Goal: Information Seeking & Learning: Learn about a topic

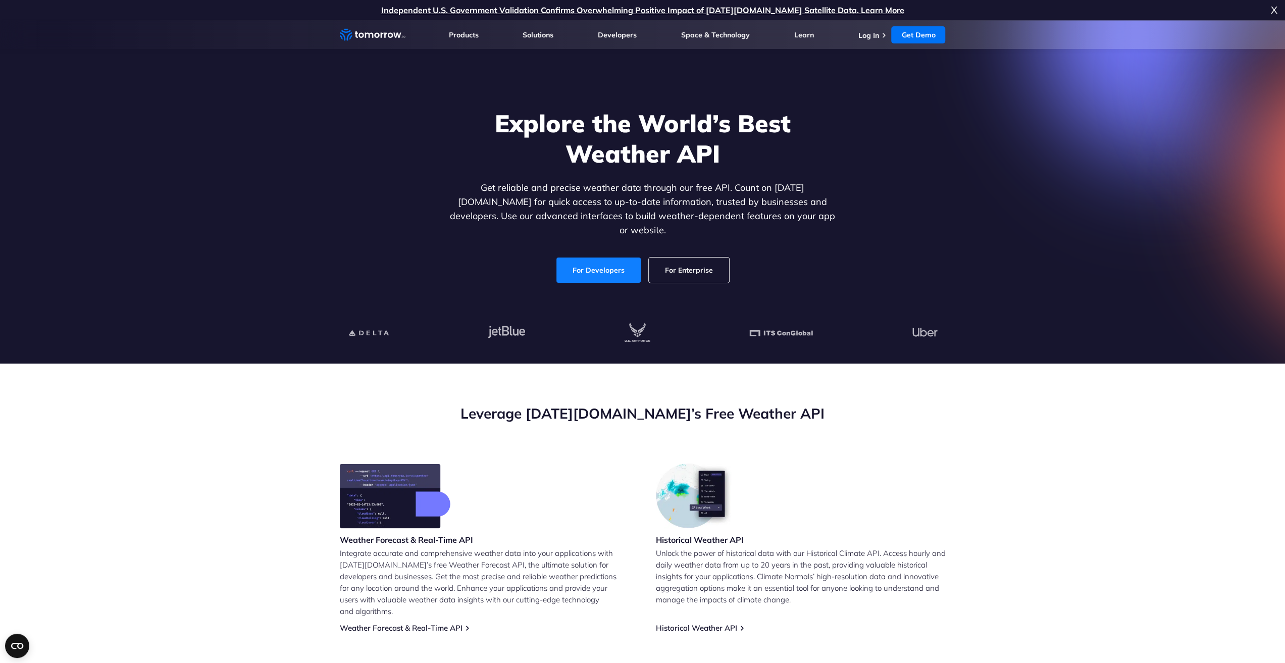
click at [613, 259] on link "For Developers" at bounding box center [599, 270] width 84 height 25
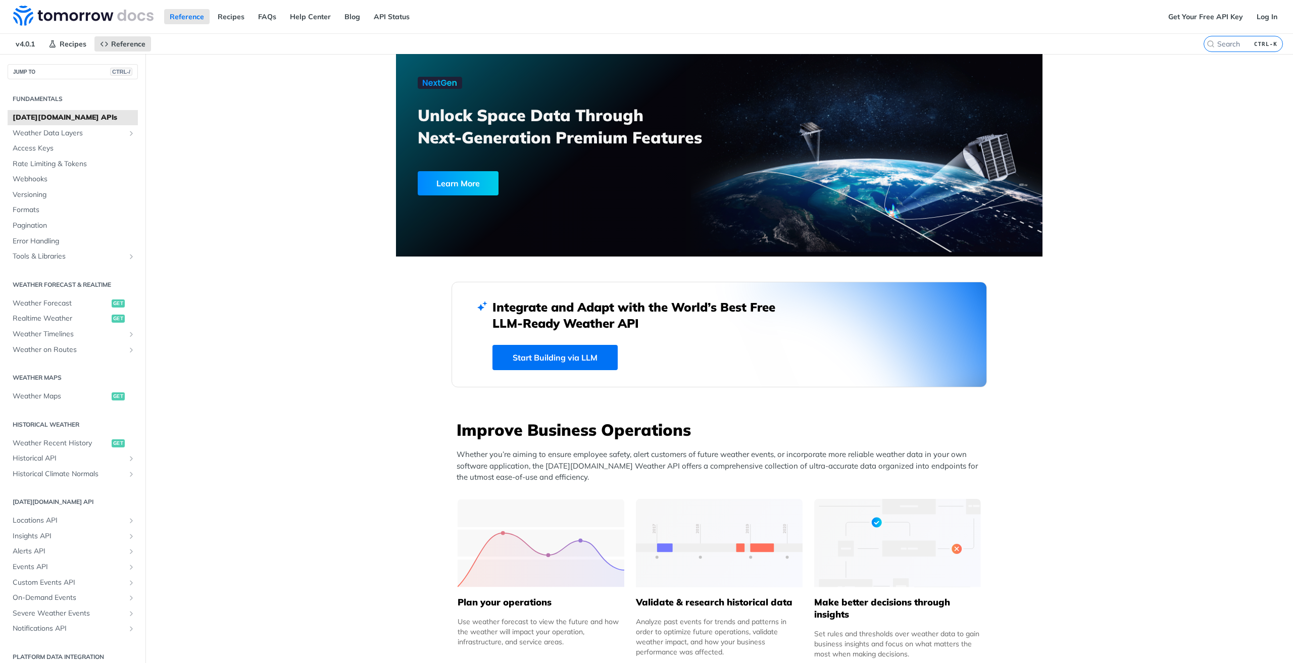
click at [554, 358] on link "Start Building via LLM" at bounding box center [554, 357] width 125 height 25
click at [37, 130] on span "Weather Data Layers" at bounding box center [69, 133] width 112 height 10
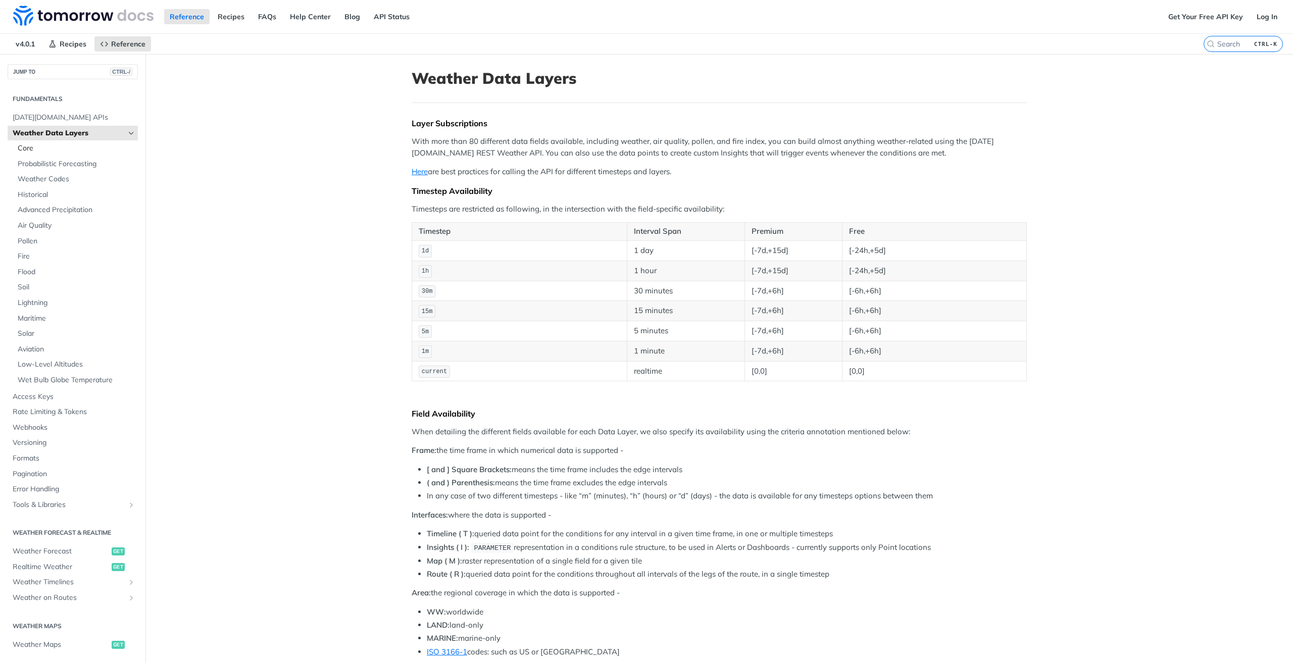
click at [48, 149] on span "Core" at bounding box center [77, 148] width 118 height 10
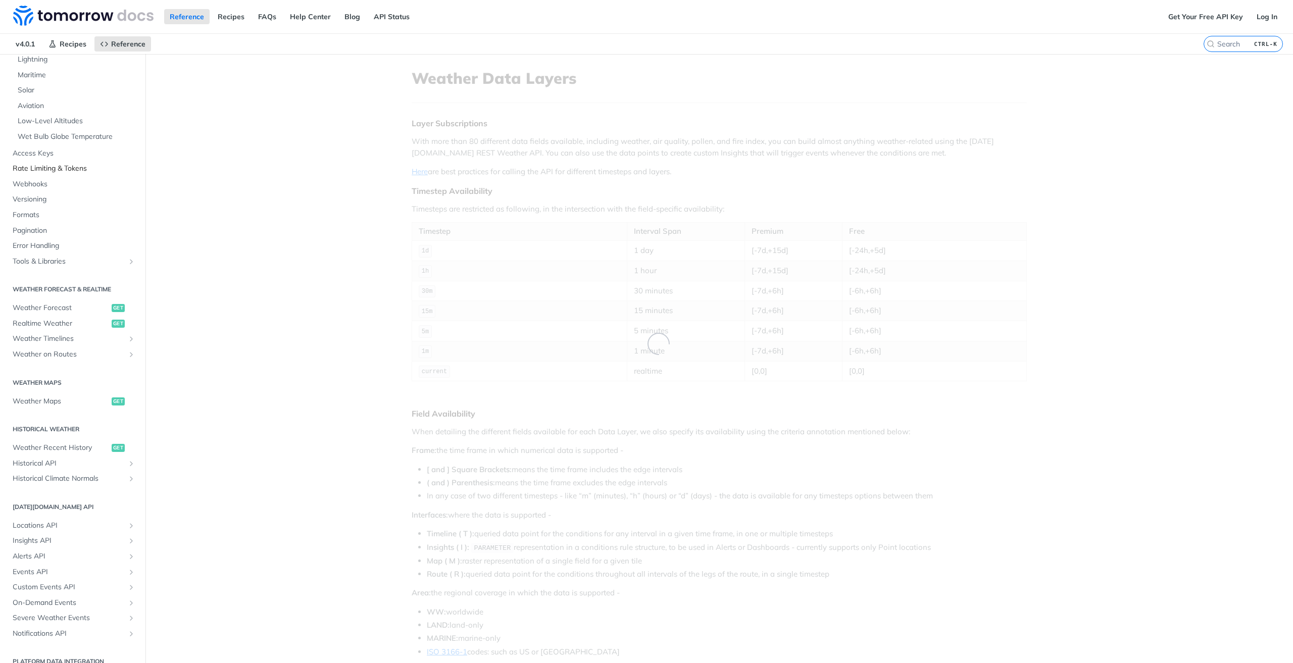
scroll to position [256, 0]
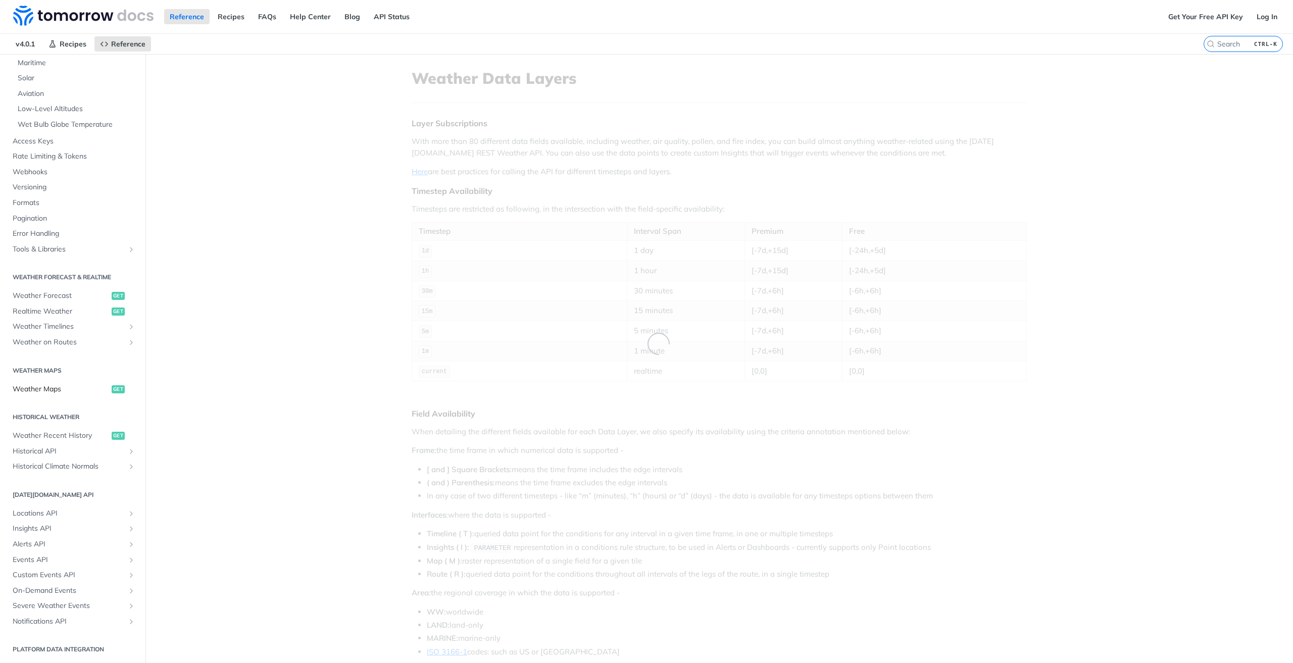
click at [33, 386] on span "Weather Maps" at bounding box center [61, 389] width 96 height 10
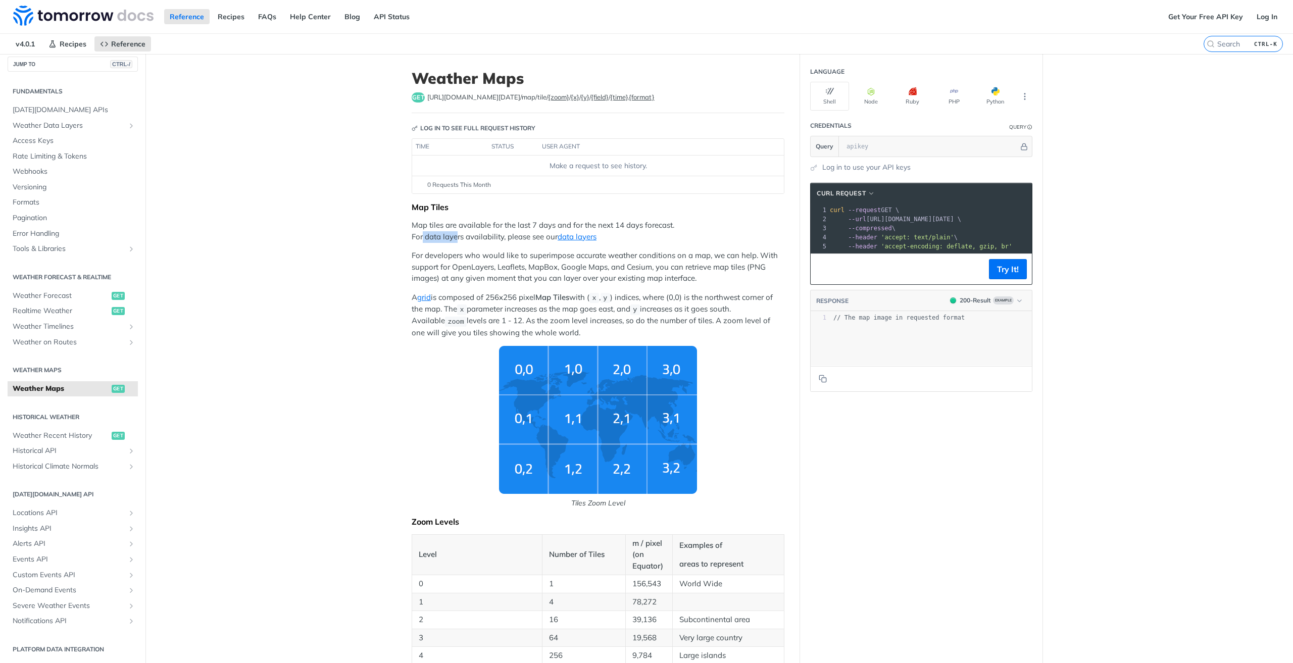
drag, startPoint x: 437, startPoint y: 234, endPoint x: 456, endPoint y: 234, distance: 18.2
click at [455, 234] on p "Map tiles are available for the last 7 days and for the next 14 days forecast. …" at bounding box center [598, 231] width 373 height 23
click at [458, 234] on p "Map tiles are available for the last 7 days and for the next 14 days forecast. …" at bounding box center [598, 231] width 373 height 23
click at [80, 121] on span "Weather Data Layers" at bounding box center [69, 126] width 112 height 10
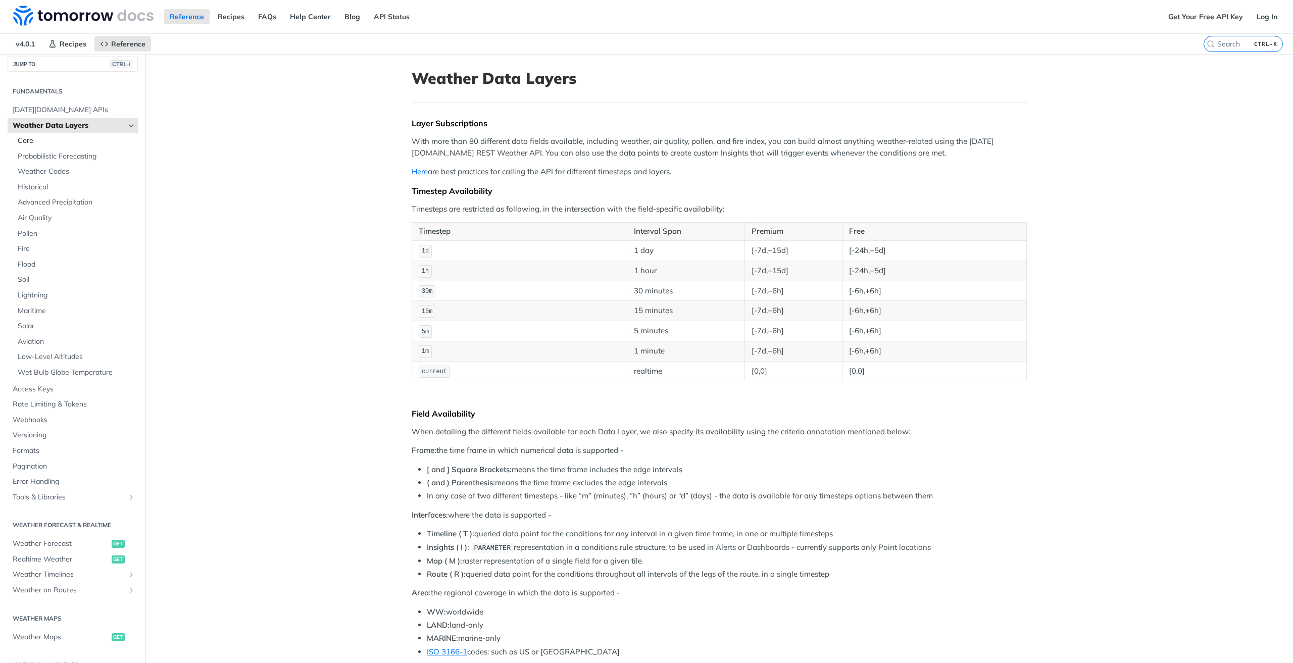
click at [26, 143] on span "Core" at bounding box center [77, 141] width 118 height 10
click at [52, 158] on span "Probabilistic Forecasting" at bounding box center [77, 157] width 118 height 10
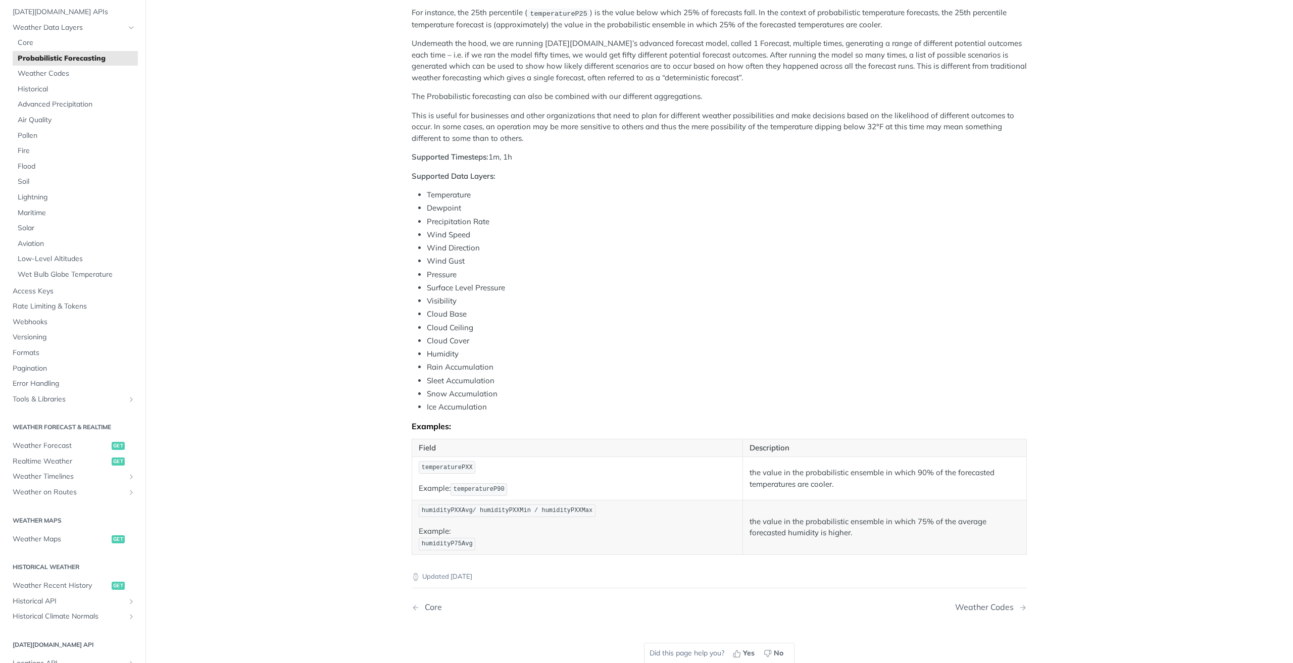
scroll to position [58, 0]
click at [46, 488] on span "Weather on Routes" at bounding box center [69, 486] width 112 height 10
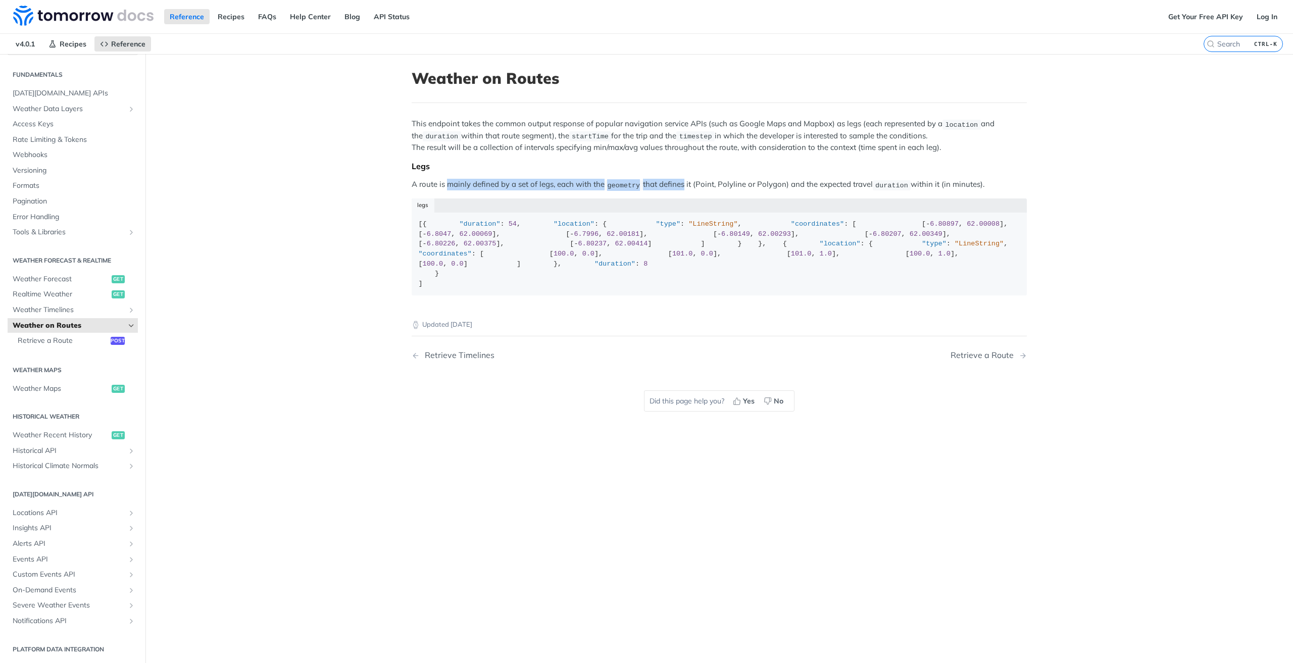
drag, startPoint x: 466, startPoint y: 183, endPoint x: 703, endPoint y: 183, distance: 237.4
click at [702, 183] on p "A route is mainly defined by a set of legs, each with the geometry that defines…" at bounding box center [719, 185] width 615 height 12
click at [705, 183] on p "A route is mainly defined by a set of legs, each with the geometry that defines…" at bounding box center [719, 185] width 615 height 12
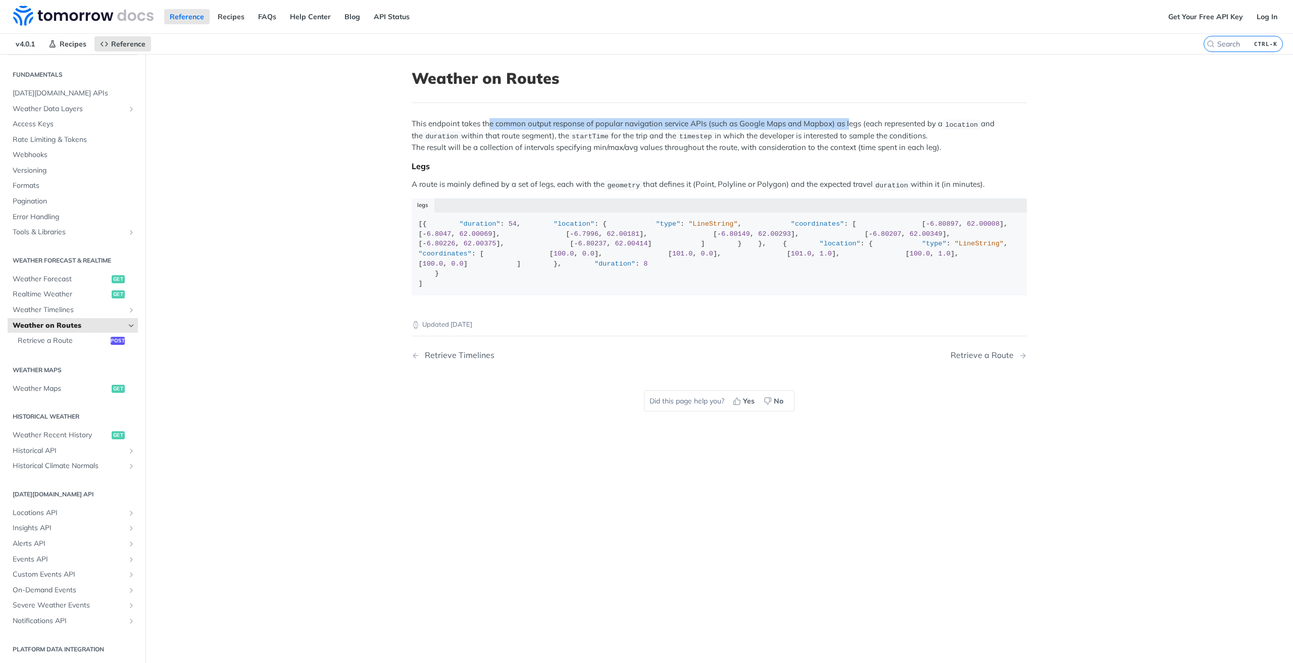
drag, startPoint x: 490, startPoint y: 125, endPoint x: 844, endPoint y: 124, distance: 354.5
click at [844, 124] on p "This endpoint takes the common output response of popular navigation service AP…" at bounding box center [719, 135] width 615 height 35
click at [845, 124] on p "This endpoint takes the common output response of popular navigation service AP…" at bounding box center [719, 135] width 615 height 35
drag, startPoint x: 670, startPoint y: 119, endPoint x: 904, endPoint y: 118, distance: 234.3
click at [904, 118] on p "This endpoint takes the common output response of popular navigation service AP…" at bounding box center [719, 135] width 615 height 35
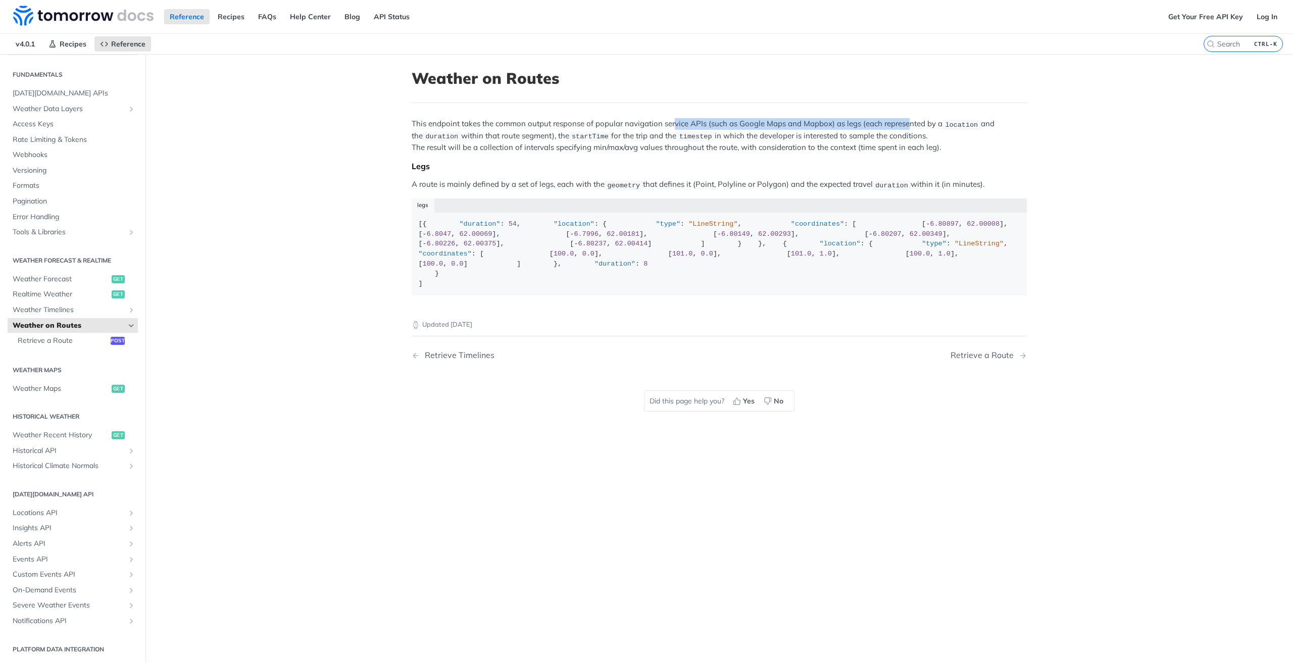
click at [904, 118] on p "This endpoint takes the common output response of popular navigation service AP…" at bounding box center [719, 135] width 615 height 35
drag, startPoint x: 927, startPoint y: 118, endPoint x: 1003, endPoint y: 115, distance: 75.8
click at [1003, 115] on article "Weather on Routes This endpoint takes the common output response of popular nav…" at bounding box center [719, 385] width 646 height 663
drag, startPoint x: 577, startPoint y: 137, endPoint x: 744, endPoint y: 138, distance: 167.2
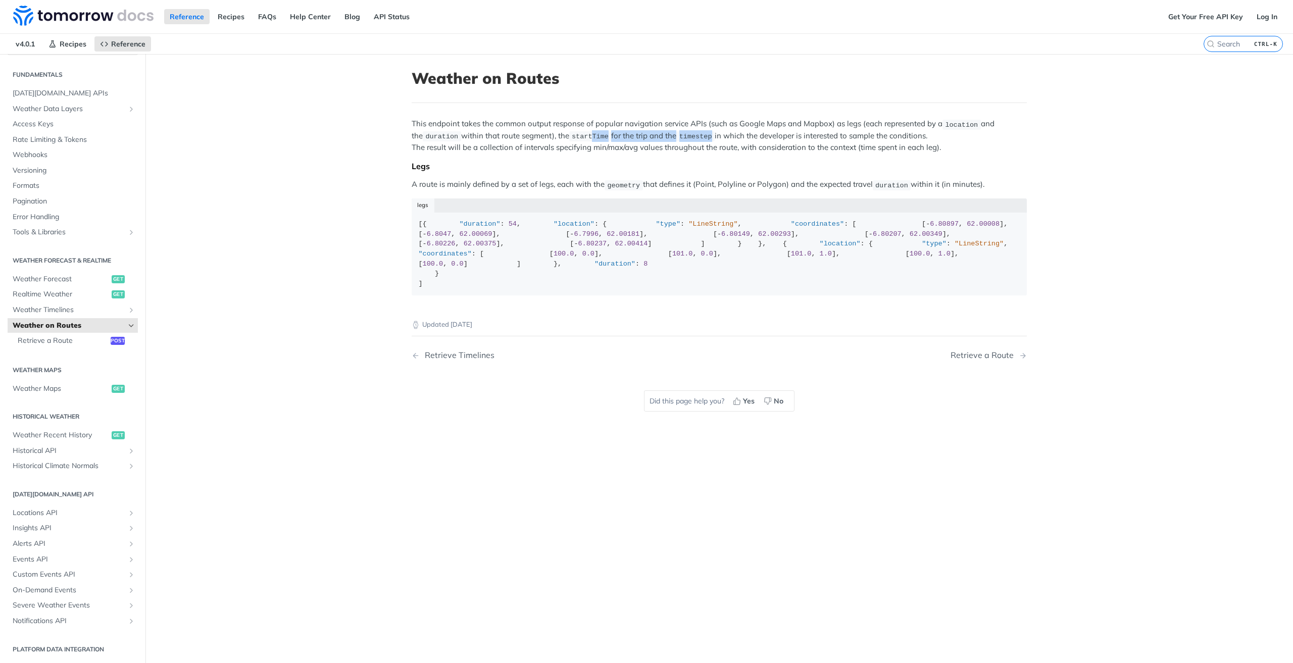
click at [744, 138] on p "This endpoint takes the common output response of popular navigation service AP…" at bounding box center [719, 135] width 615 height 35
click at [45, 139] on span "Rate Limiting & Tokens" at bounding box center [74, 140] width 123 height 10
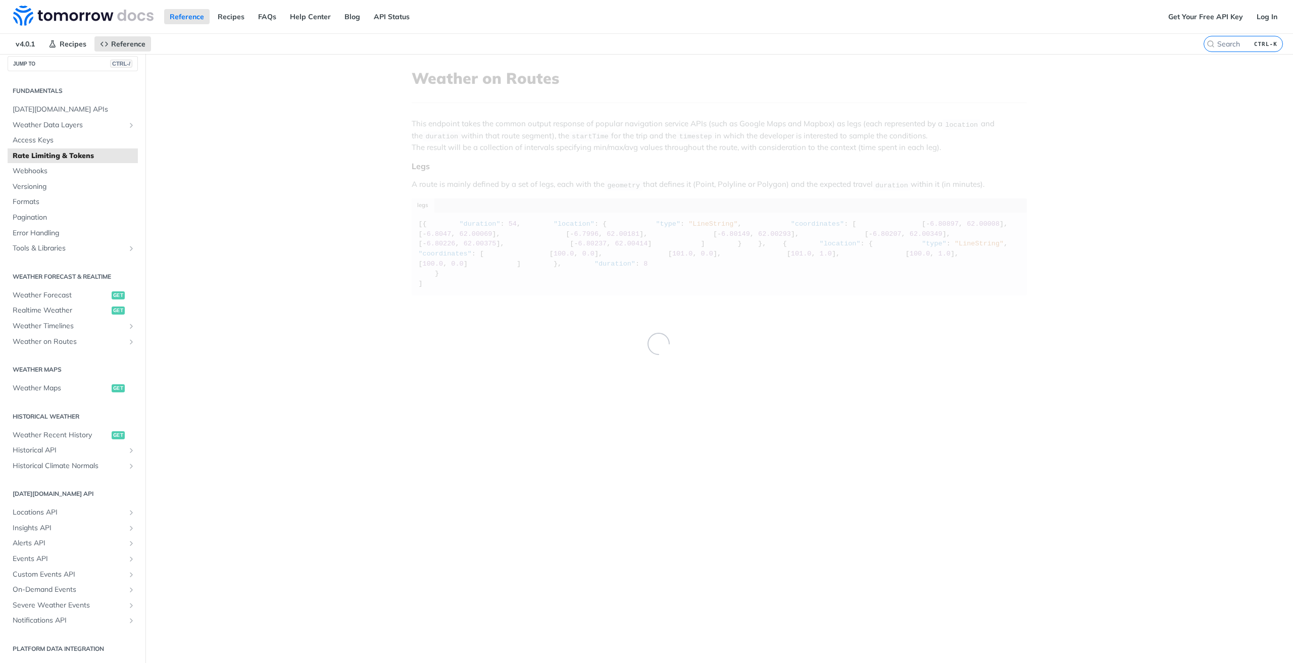
scroll to position [8, 0]
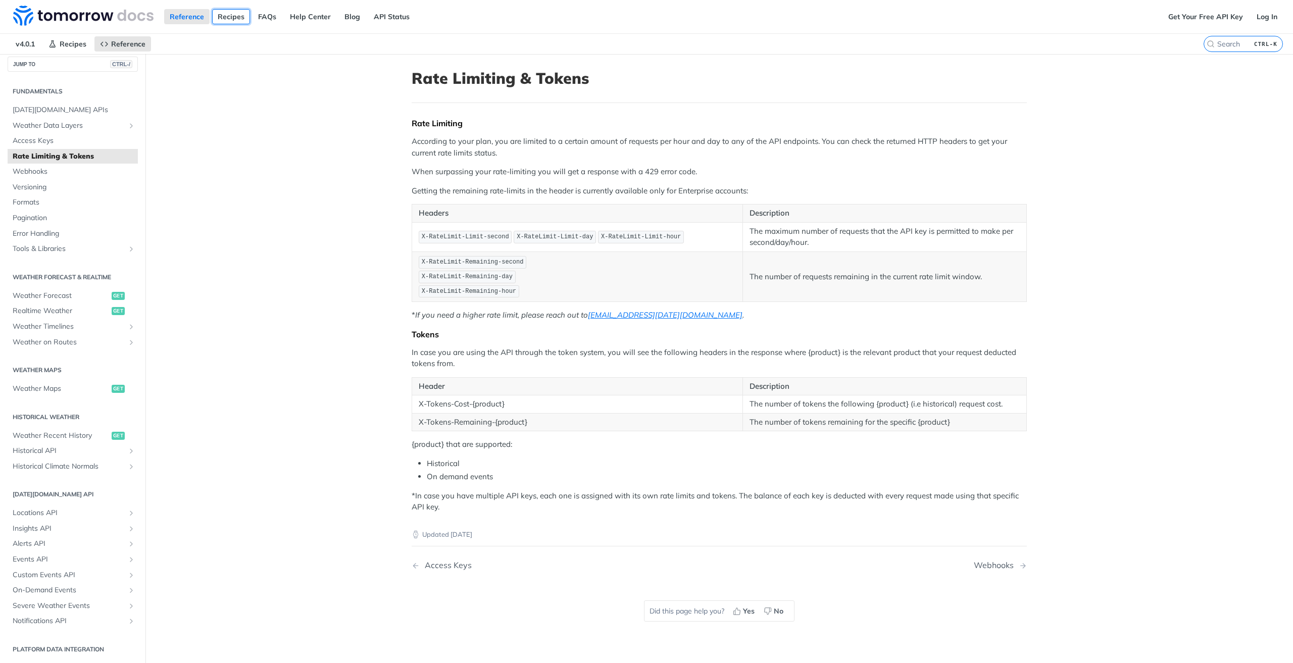
click at [230, 12] on link "Recipes" at bounding box center [231, 16] width 38 height 15
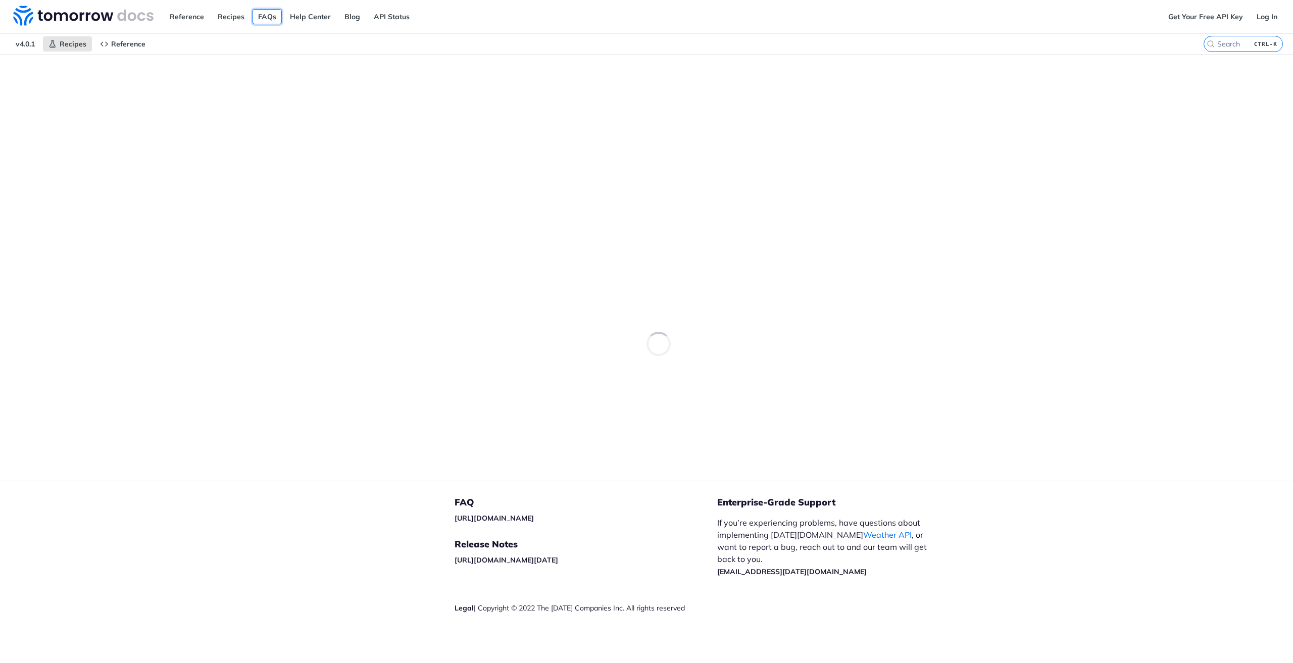
click at [268, 15] on link "FAQs" at bounding box center [267, 16] width 29 height 15
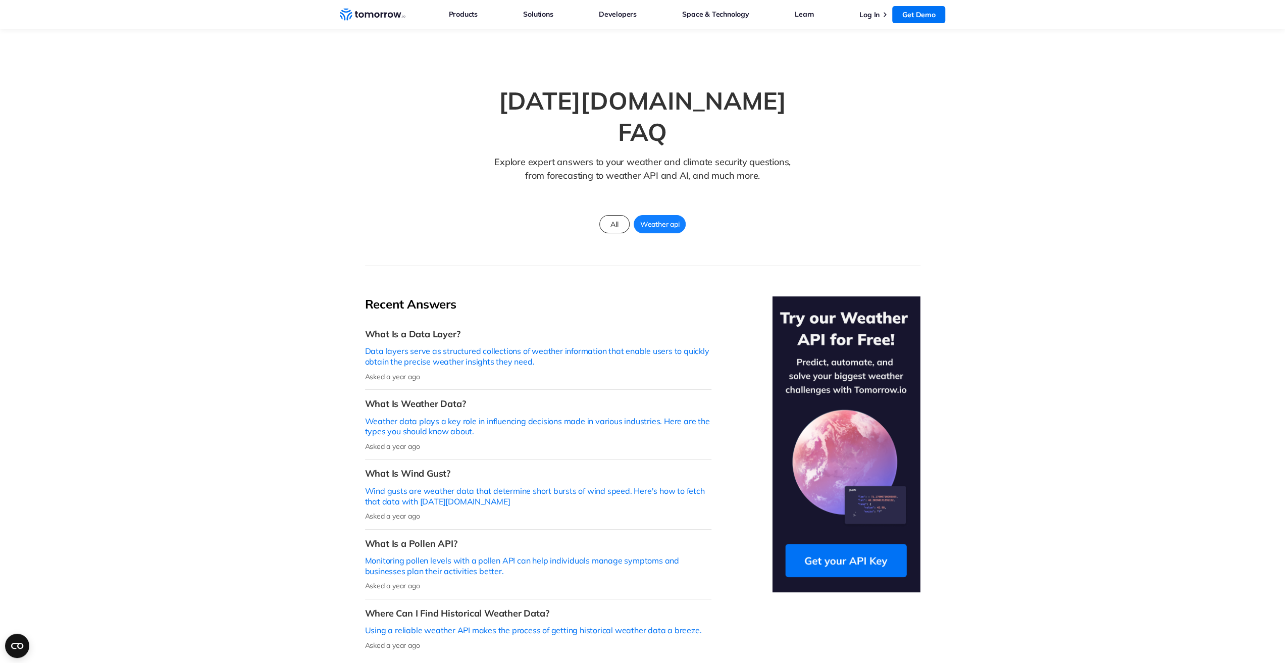
click at [859, 504] on img at bounding box center [846, 444] width 148 height 296
click at [368, 15] on icon "Weather Intelligence Solutions" at bounding box center [373, 14] width 66 height 13
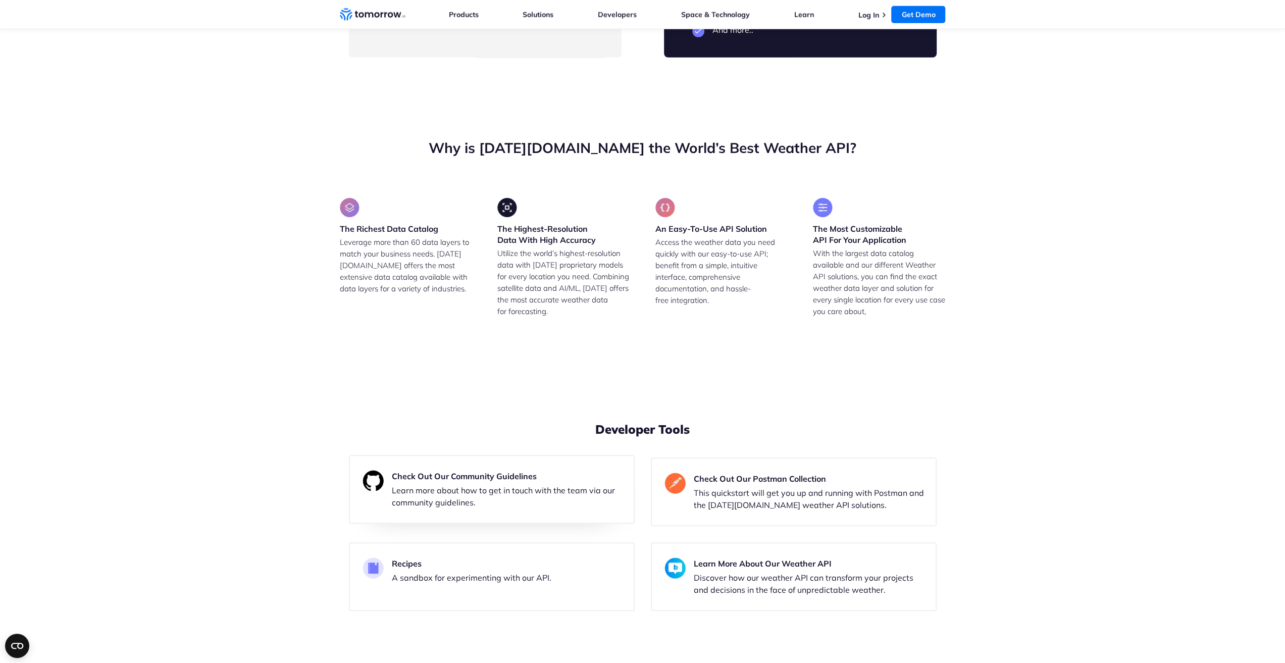
scroll to position [2828, 0]
